Goal: Task Accomplishment & Management: Use online tool/utility

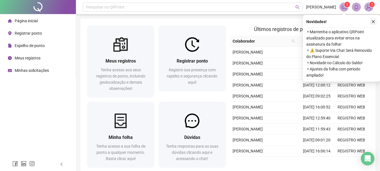
click at [376, 22] on button "button" at bounding box center [372, 21] width 7 height 7
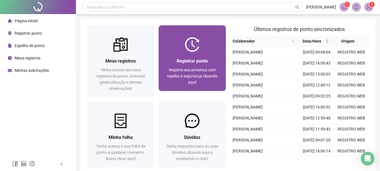
click at [199, 43] on img at bounding box center [192, 44] width 15 height 15
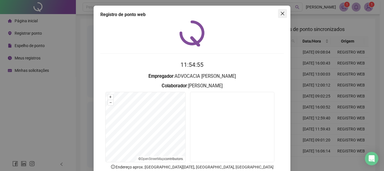
click at [280, 15] on icon "close" at bounding box center [282, 13] width 4 height 4
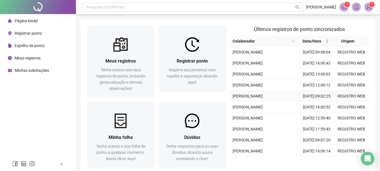
click at [316, 101] on td "[DATE] 09:02:25" at bounding box center [316, 95] width 35 height 11
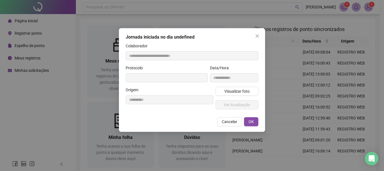
type input "**********"
click at [242, 89] on span "Visualizar foto" at bounding box center [236, 91] width 25 height 6
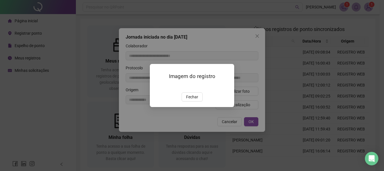
drag, startPoint x: 195, startPoint y: 119, endPoint x: 229, endPoint y: 71, distance: 58.9
click at [195, 100] on span "Fechar" at bounding box center [192, 97] width 12 height 6
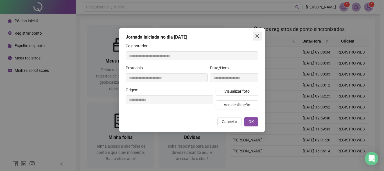
click at [258, 36] on icon "close" at bounding box center [257, 36] width 4 height 4
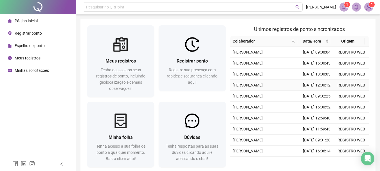
click at [315, 90] on td "[DATE] 12:00:12" at bounding box center [316, 85] width 35 height 11
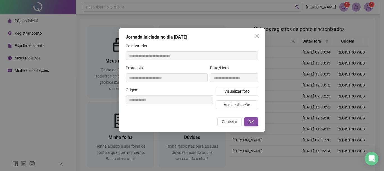
type input "**********"
click at [240, 90] on span "Visualizar foto" at bounding box center [236, 91] width 25 height 6
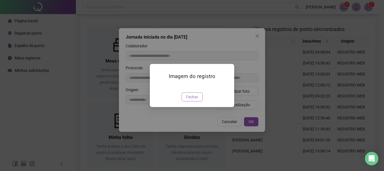
drag, startPoint x: 196, startPoint y: 116, endPoint x: 198, endPoint y: 106, distance: 10.8
click at [196, 101] on button "Fechar" at bounding box center [192, 96] width 21 height 9
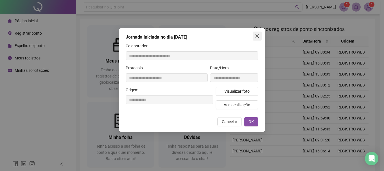
click at [260, 35] on span "Close" at bounding box center [257, 36] width 9 height 4
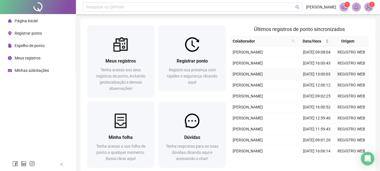
click at [313, 80] on td "[DATE] 13:00:03" at bounding box center [316, 74] width 35 height 11
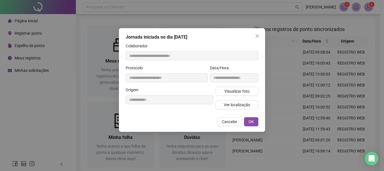
type input "**********"
click at [245, 90] on span "Visualizar foto" at bounding box center [236, 91] width 25 height 6
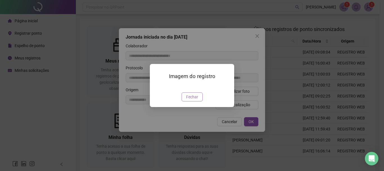
click at [195, 101] on button "Fechar" at bounding box center [192, 96] width 21 height 9
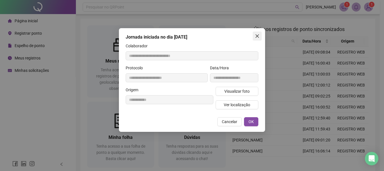
click at [257, 36] on icon "close" at bounding box center [256, 35] width 3 height 3
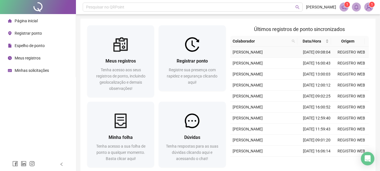
click at [312, 58] on td "[DATE] 09:08:04" at bounding box center [316, 52] width 35 height 11
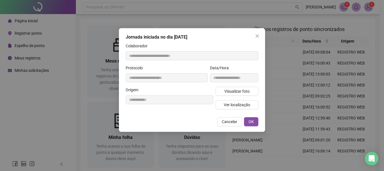
type input "**********"
click at [236, 90] on span "Visualizar foto" at bounding box center [236, 91] width 25 height 6
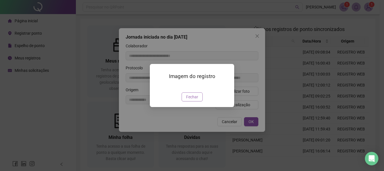
click at [192, 100] on span "Fechar" at bounding box center [192, 97] width 12 height 6
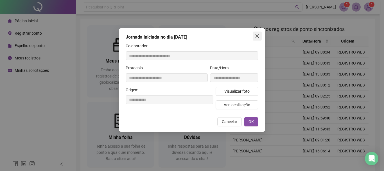
click at [260, 33] on button "Close" at bounding box center [257, 35] width 9 height 9
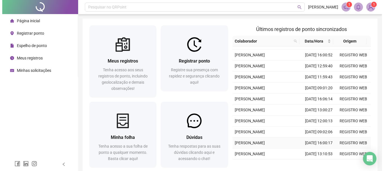
scroll to position [145, 0]
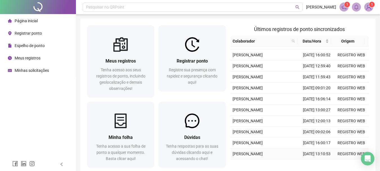
click at [311, 152] on td "[DATE] 13:10:53" at bounding box center [316, 153] width 35 height 11
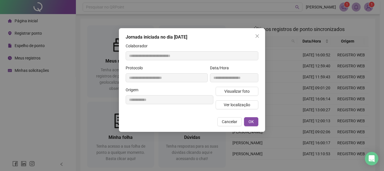
type input "**********"
click at [235, 91] on span "Visualizar foto" at bounding box center [236, 91] width 25 height 6
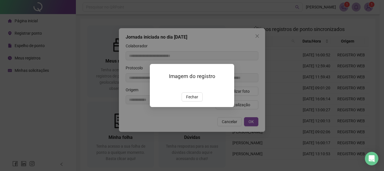
drag, startPoint x: 191, startPoint y: 120, endPoint x: 233, endPoint y: 65, distance: 68.8
click at [192, 100] on span "Fechar" at bounding box center [192, 97] width 12 height 6
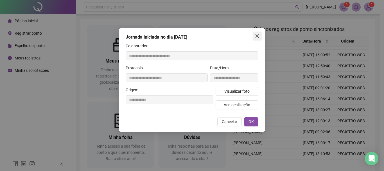
click at [257, 34] on icon "close" at bounding box center [257, 36] width 4 height 4
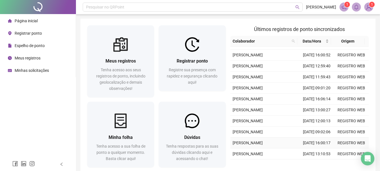
click at [311, 137] on td "[DATE] 16:00:17" at bounding box center [316, 142] width 35 height 11
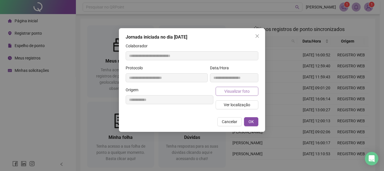
click at [242, 90] on span "Visualizar foto" at bounding box center [236, 91] width 25 height 6
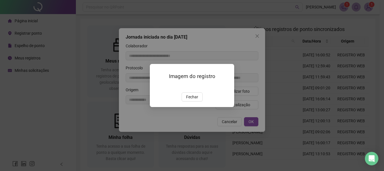
drag, startPoint x: 192, startPoint y: 123, endPoint x: 234, endPoint y: 72, distance: 65.5
click at [194, 100] on span "Fechar" at bounding box center [192, 97] width 12 height 6
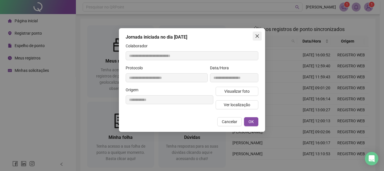
click at [259, 34] on span "Close" at bounding box center [257, 36] width 9 height 4
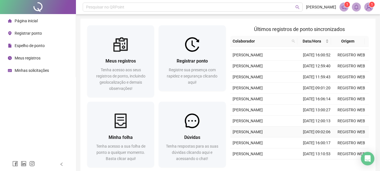
click at [316, 126] on td "[DATE] 09:02:06" at bounding box center [316, 131] width 35 height 11
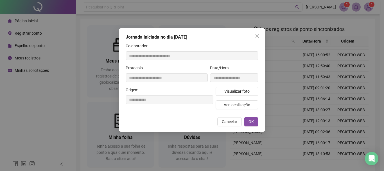
type input "**********"
click at [232, 90] on span "Visualizar foto" at bounding box center [236, 91] width 25 height 6
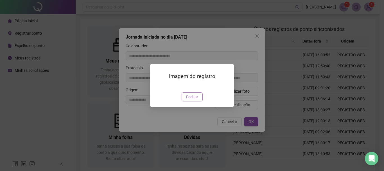
click at [196, 100] on span "Fechar" at bounding box center [192, 97] width 12 height 6
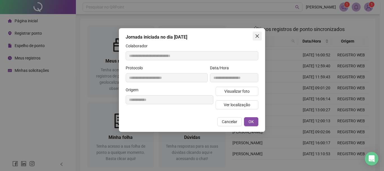
click at [258, 35] on icon "close" at bounding box center [256, 35] width 3 height 3
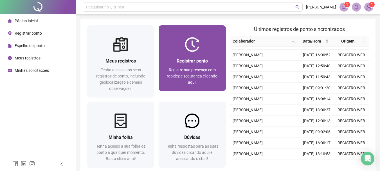
click at [200, 55] on div "Registrar ponto Registre sua presença com rapidez e segurança clicando aqui!" at bounding box center [191, 71] width 67 height 39
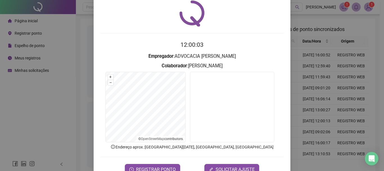
scroll to position [28, 0]
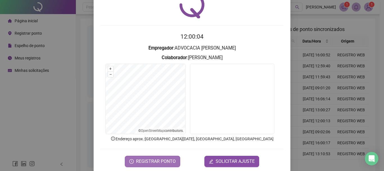
click at [142, 161] on span "REGISTRAR PONTO" at bounding box center [156, 161] width 40 height 7
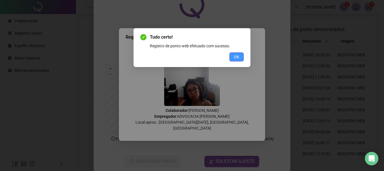
click at [240, 59] on button "OK" at bounding box center [236, 56] width 14 height 9
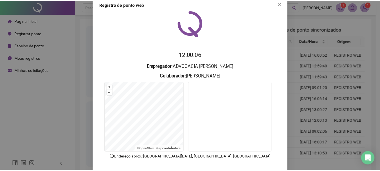
scroll to position [0, 0]
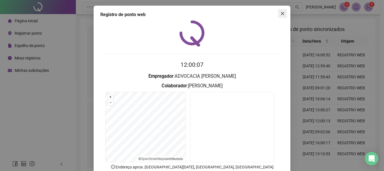
click at [278, 15] on span "Close" at bounding box center [282, 13] width 9 height 4
